Goal: Task Accomplishment & Management: Use online tool/utility

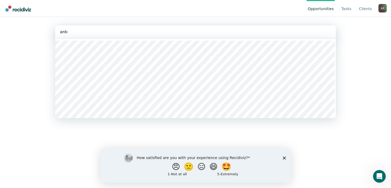
type input "[PERSON_NAME]"
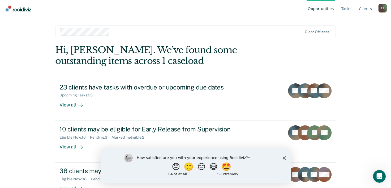
click at [285, 156] on polygon "Close survey" at bounding box center [284, 157] width 3 height 3
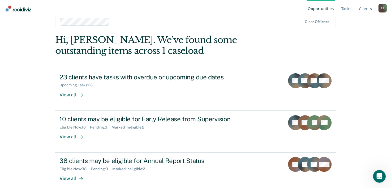
scroll to position [16, 0]
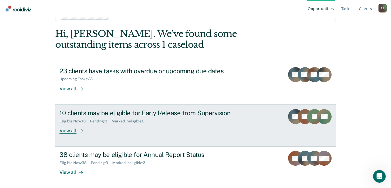
click at [217, 110] on div "10 clients may be eligible for Early Release from Supervision" at bounding box center [152, 113] width 186 height 8
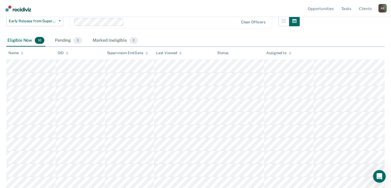
scroll to position [75, 0]
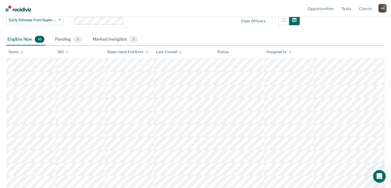
click at [21, 53] on icon at bounding box center [22, 51] width 3 height 3
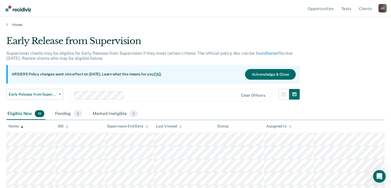
scroll to position [0, 0]
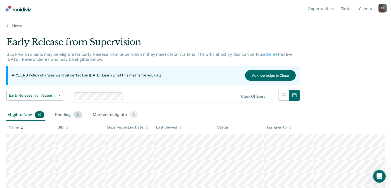
click at [68, 113] on div "Pending 3" at bounding box center [68, 115] width 29 height 12
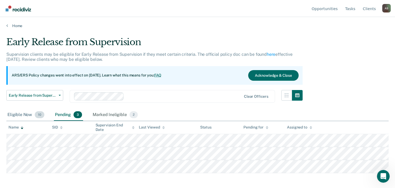
click at [22, 118] on div "Eligible Now 10" at bounding box center [25, 115] width 39 height 12
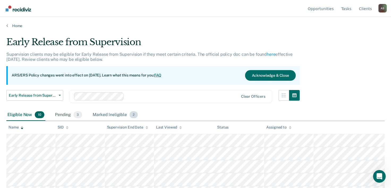
click at [118, 116] on div "Marked Ineligible 2" at bounding box center [115, 115] width 47 height 12
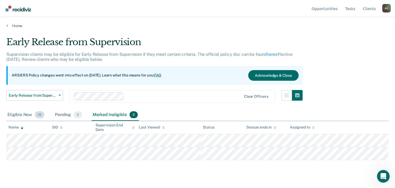
click at [27, 114] on div "Eligible Now 10" at bounding box center [25, 115] width 39 height 12
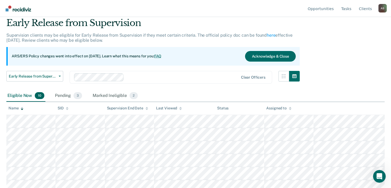
scroll to position [23, 0]
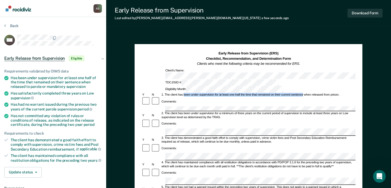
drag, startPoint x: 184, startPoint y: 80, endPoint x: 303, endPoint y: 79, distance: 119.0
click at [303, 93] on div "1. The client has been under supervision for at least one-half the time that re…" at bounding box center [258, 95] width 195 height 4
copy div "been under supervision for at least one-half the time that remained on their cu…"
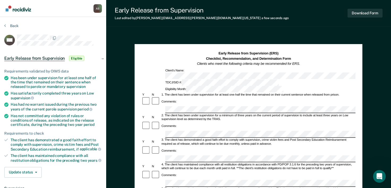
click at [181, 163] on div "4. The client has maintained compliance with all restitution obligations in acc…" at bounding box center [258, 167] width 195 height 8
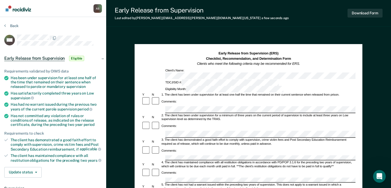
scroll to position [28, 0]
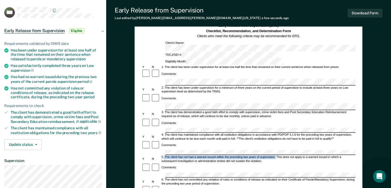
drag, startPoint x: 164, startPoint y: 129, endPoint x: 275, endPoint y: 128, distance: 111.0
click at [275, 155] on div "5. The client has not had a warrant issued within the preceding two years of su…" at bounding box center [258, 159] width 195 height 8
copy div "The client has not had a warrant issued within the preceding two years of super…"
click at [214, 155] on div "5. The client has not had a warrant issued within the preceding two years of su…" at bounding box center [258, 159] width 195 height 8
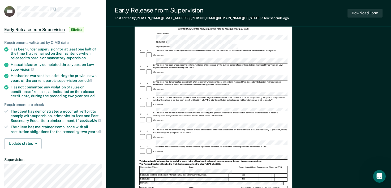
scroll to position [0, 0]
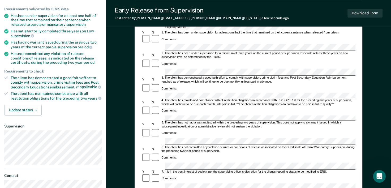
scroll to position [62, 0]
click at [209, 153] on div "Comments:" at bounding box center [249, 158] width 214 height 10
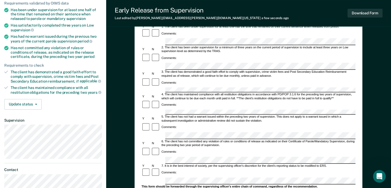
click at [299, 185] on div "This form should be forwarded through the supervising officer's entire chain of…" at bounding box center [249, 187] width 214 height 4
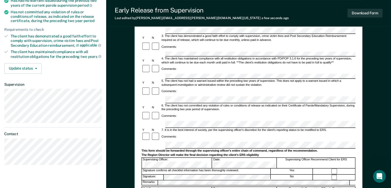
scroll to position [194, 0]
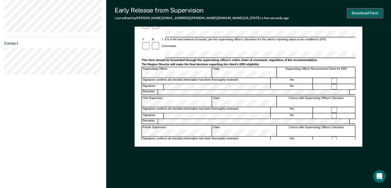
click at [358, 12] on button "Download Form" at bounding box center [365, 13] width 35 height 9
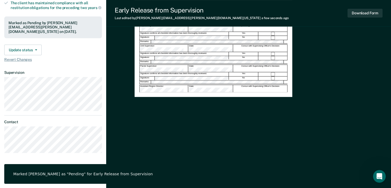
scroll to position [0, 0]
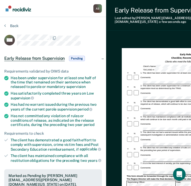
click at [24, 30] on div "Back" at bounding box center [53, 28] width 98 height 11
click at [11, 25] on button "Back" at bounding box center [11, 25] width 14 height 5
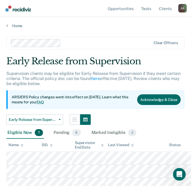
click at [21, 146] on icon at bounding box center [22, 146] width 3 height 1
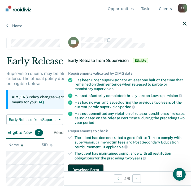
click at [73, 169] on button "Download Form" at bounding box center [85, 170] width 35 height 11
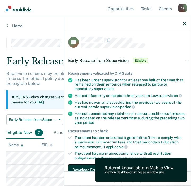
click at [80, 167] on button "Download Form" at bounding box center [85, 170] width 35 height 11
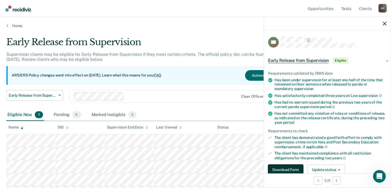
click at [286, 167] on button "Download Form" at bounding box center [285, 170] width 35 height 11
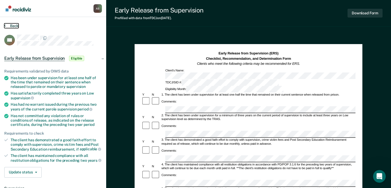
click at [8, 28] on button "Back" at bounding box center [11, 25] width 14 height 5
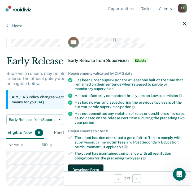
click at [85, 167] on button "Download Form" at bounding box center [85, 170] width 35 height 11
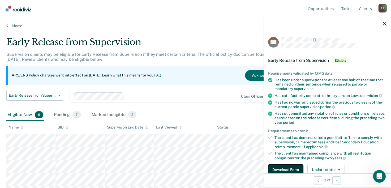
click at [281, 170] on button "Download Form" at bounding box center [285, 170] width 35 height 11
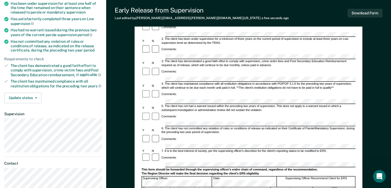
scroll to position [84, 0]
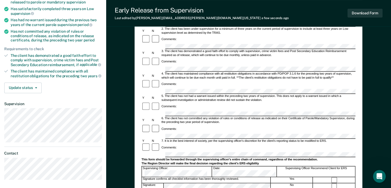
click at [156, 119] on form "Early Release from Supervision (ERS) Checklist, Recommendation, and Determinati…" at bounding box center [249, 141] width 214 height 348
click at [156, 143] on div at bounding box center [156, 148] width 10 height 10
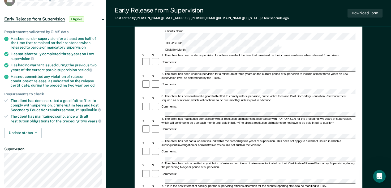
scroll to position [0, 0]
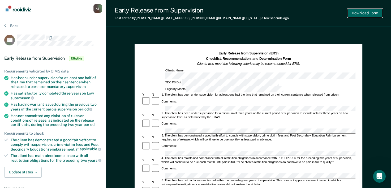
click at [355, 14] on button "Download Form" at bounding box center [365, 13] width 35 height 9
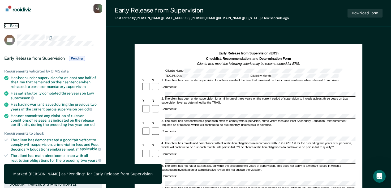
click at [5, 25] on icon at bounding box center [5, 25] width 2 height 4
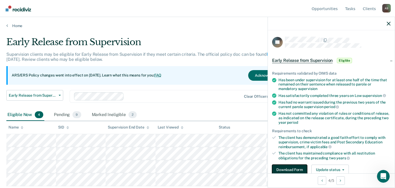
click at [287, 167] on button "Download Form" at bounding box center [289, 170] width 35 height 11
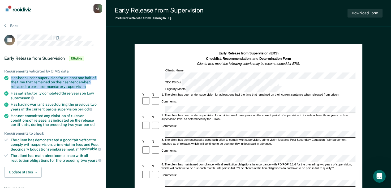
drag, startPoint x: 86, startPoint y: 85, endPoint x: 11, endPoint y: 76, distance: 74.9
click at [11, 76] on div "Has been under supervision for at least one half of the time that remained on t…" at bounding box center [56, 82] width 91 height 13
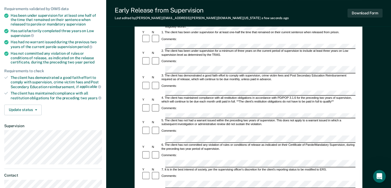
scroll to position [66, 0]
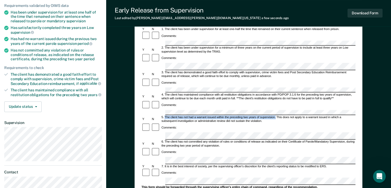
drag, startPoint x: 165, startPoint y: 91, endPoint x: 275, endPoint y: 90, distance: 110.2
click at [275, 115] on div "5. The client has not had a warrant issued within the preceding two years of su…" at bounding box center [258, 119] width 195 height 8
copy div "The client has not had a warrant issued within the preceding two years of super…"
click at [212, 140] on div "6. The client has not committed any violation of rules or conditions of release…" at bounding box center [258, 144] width 195 height 8
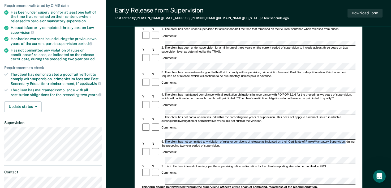
drag, startPoint x: 165, startPoint y: 110, endPoint x: 345, endPoint y: 110, distance: 179.8
click at [345, 140] on div "6. The client has not committed any violation of rules or conditions of release…" at bounding box center [258, 144] width 195 height 8
copy div "The client has not committed any violation of rules or conditions of release as…"
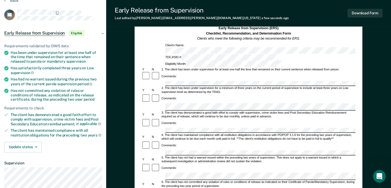
scroll to position [24, 0]
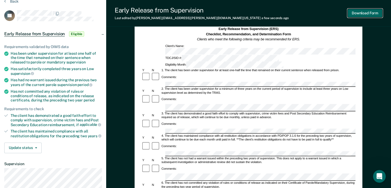
click at [364, 13] on button "Download Form" at bounding box center [365, 13] width 35 height 9
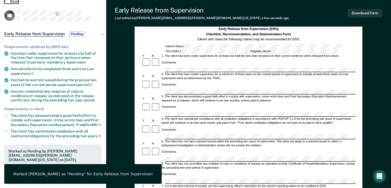
click at [8, 2] on button "Back" at bounding box center [11, 1] width 14 height 5
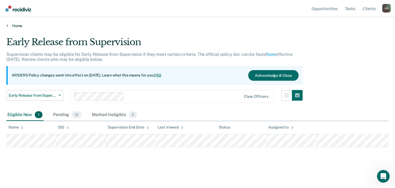
click at [13, 26] on link "Home" at bounding box center [197, 25] width 382 height 5
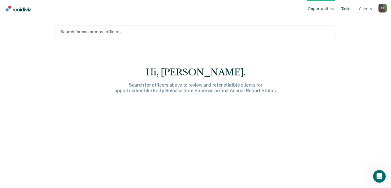
click at [347, 11] on link "Tasks" at bounding box center [346, 8] width 12 height 17
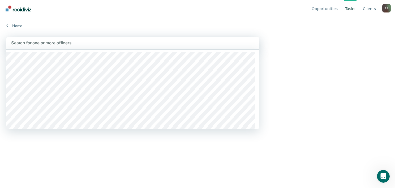
click at [101, 42] on div at bounding box center [132, 43] width 243 height 6
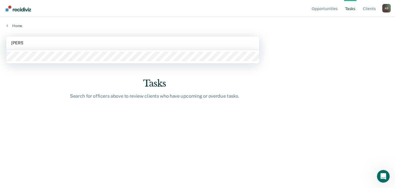
type input "[PERSON_NAME]"
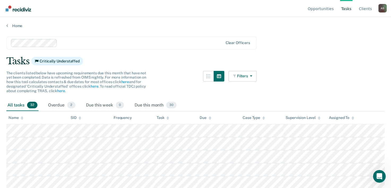
click at [83, 52] on main "Clear officers Tasks Critically Understaffed The clients listed below have upco…" at bounding box center [195, 107] width 391 height 158
click at [353, 9] on link "Tasks" at bounding box center [346, 8] width 12 height 17
